Goal: Task Accomplishment & Management: Use online tool/utility

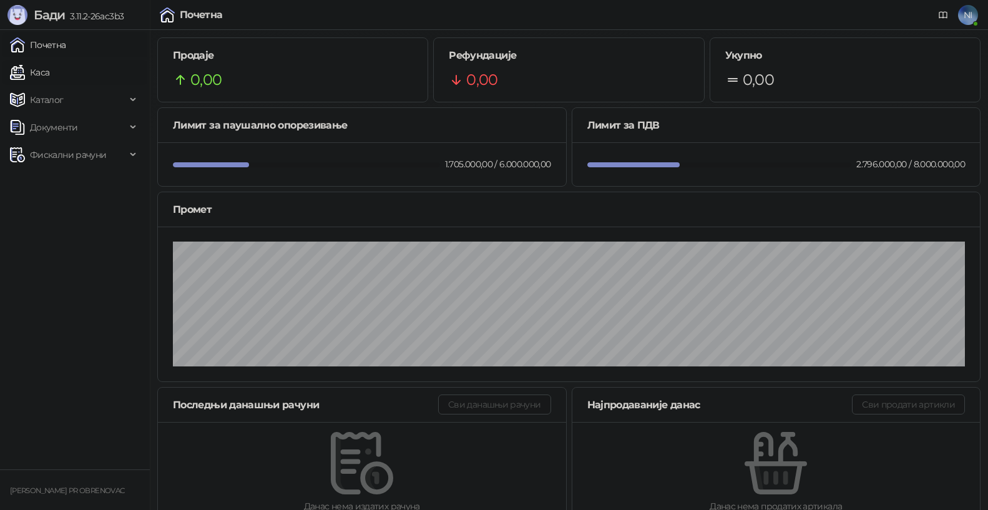
click at [49, 62] on link "Каса" at bounding box center [29, 72] width 39 height 25
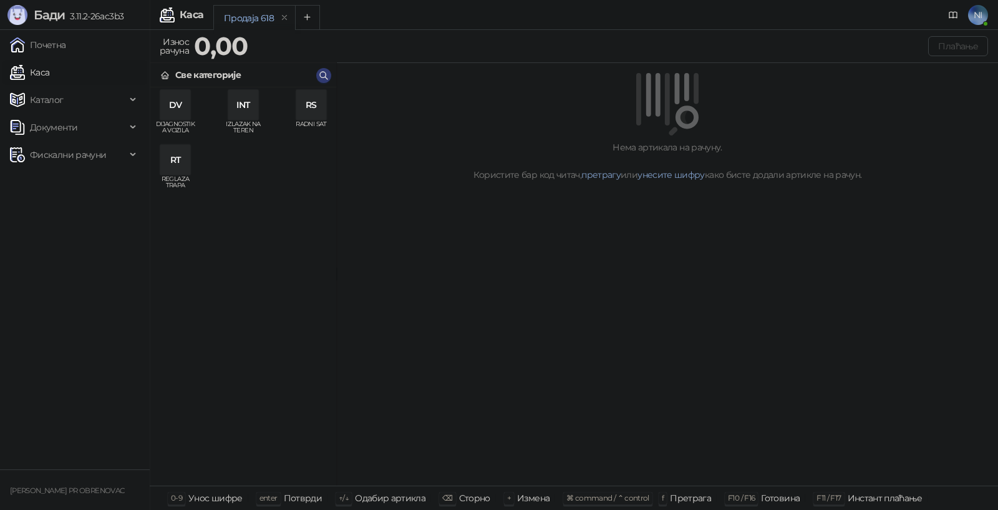
click at [176, 103] on div "DV" at bounding box center [175, 105] width 30 height 30
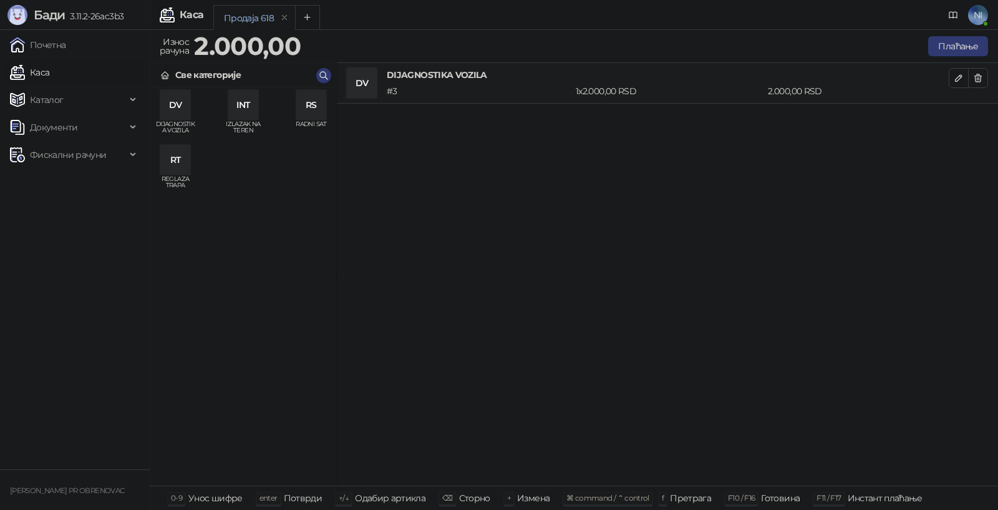
click at [316, 113] on div "RS" at bounding box center [311, 105] width 30 height 30
click at [952, 48] on button "Плаћање" at bounding box center [958, 46] width 60 height 20
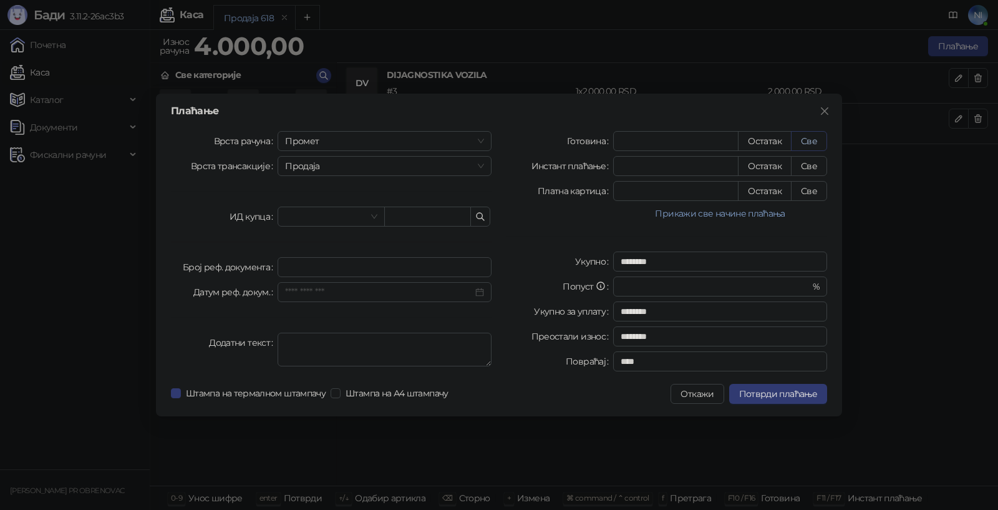
click at [807, 135] on button "Све" at bounding box center [809, 141] width 36 height 20
type input "****"
click at [774, 391] on span "Потврди плаћање" at bounding box center [778, 393] width 78 height 11
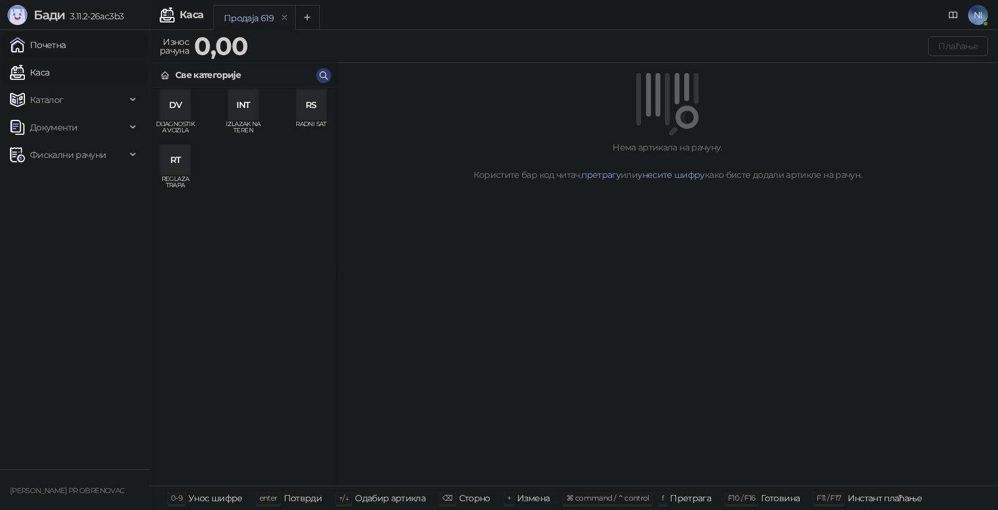
click at [59, 41] on link "Почетна" at bounding box center [38, 44] width 56 height 25
